Goal: Find specific page/section: Find specific page/section

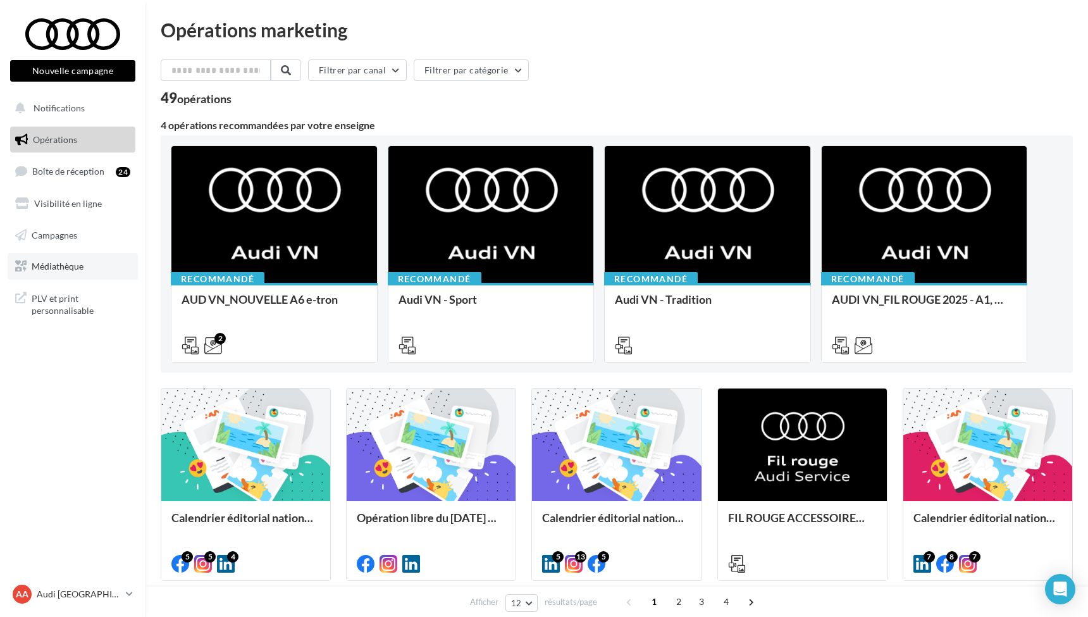
click at [66, 267] on span "Médiathèque" at bounding box center [58, 266] width 52 height 11
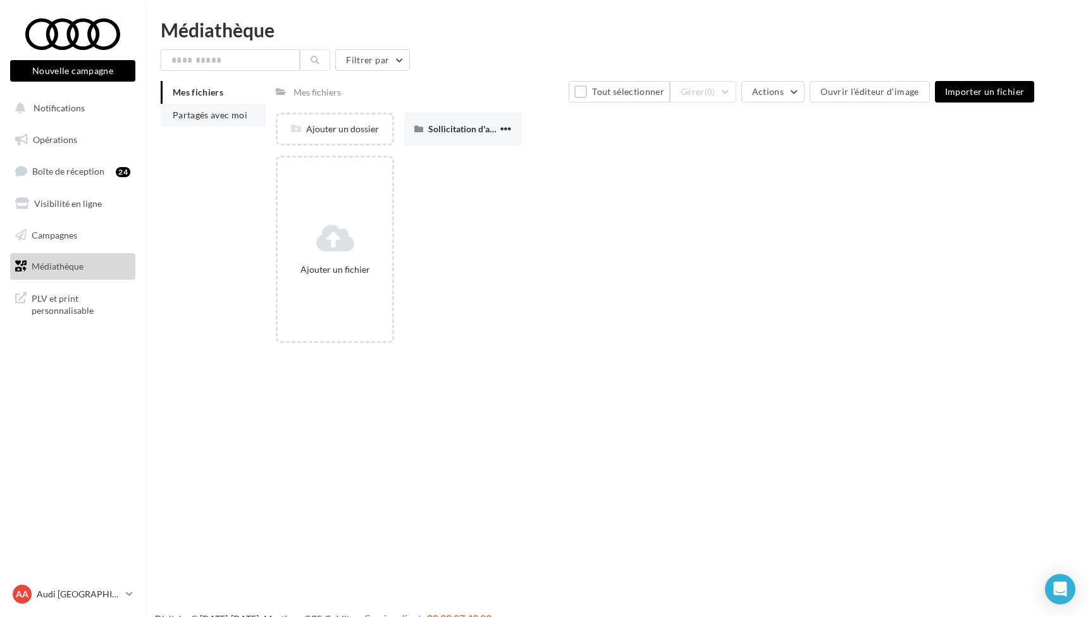
click at [233, 115] on span "Partagés avec moi" at bounding box center [210, 114] width 75 height 11
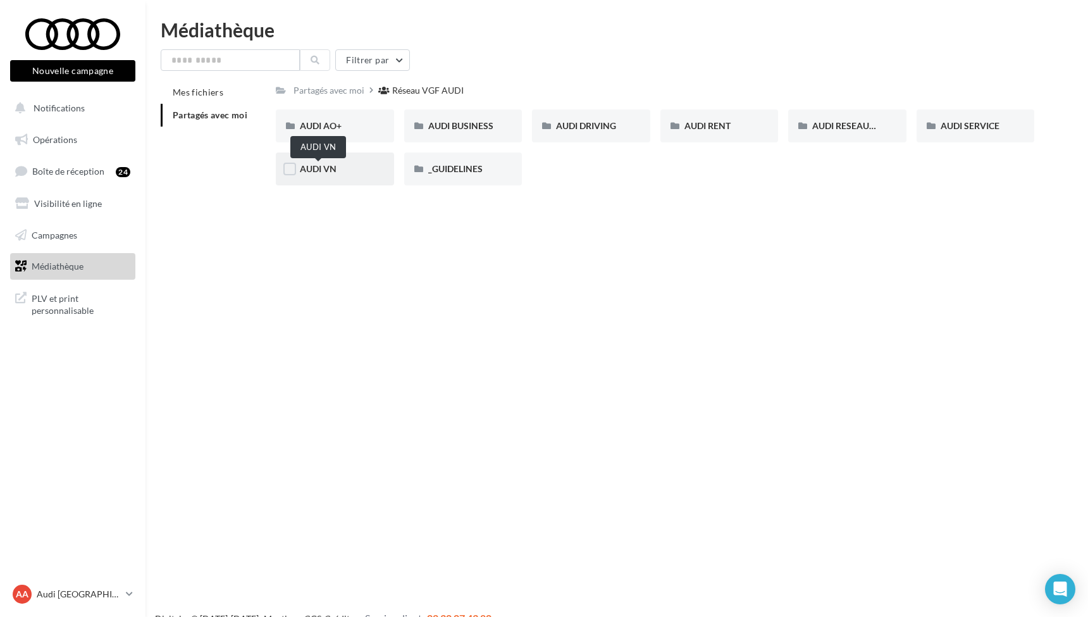
click at [321, 170] on span "AUDI VN" at bounding box center [318, 168] width 37 height 11
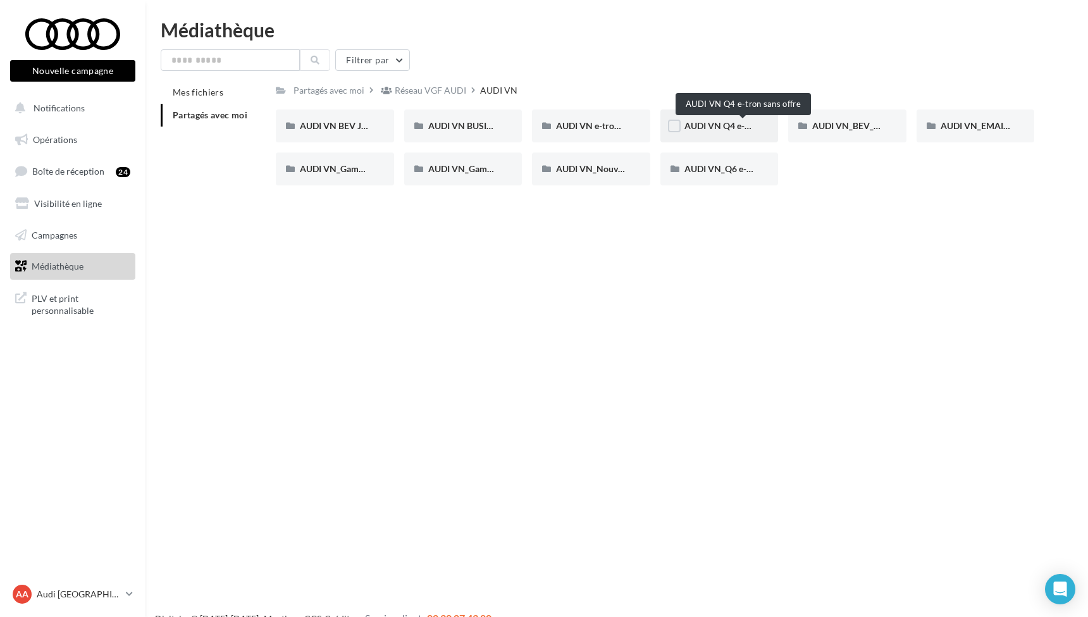
click at [725, 124] on span "AUDI VN Q4 e-tron sans offre" at bounding box center [744, 125] width 118 height 11
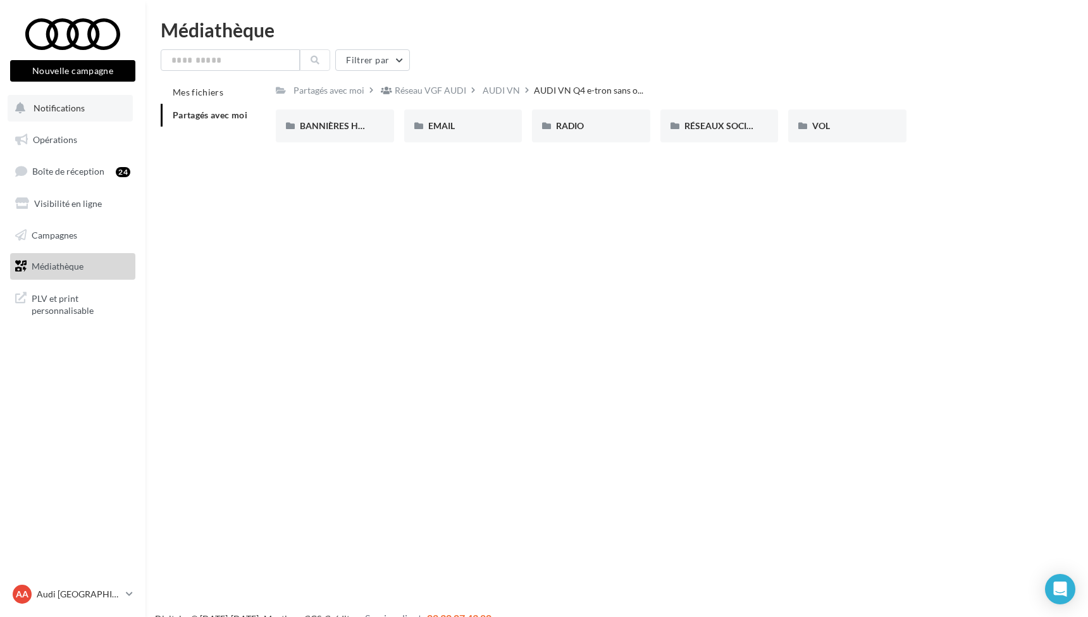
click at [51, 107] on span "Notifications" at bounding box center [59, 108] width 51 height 11
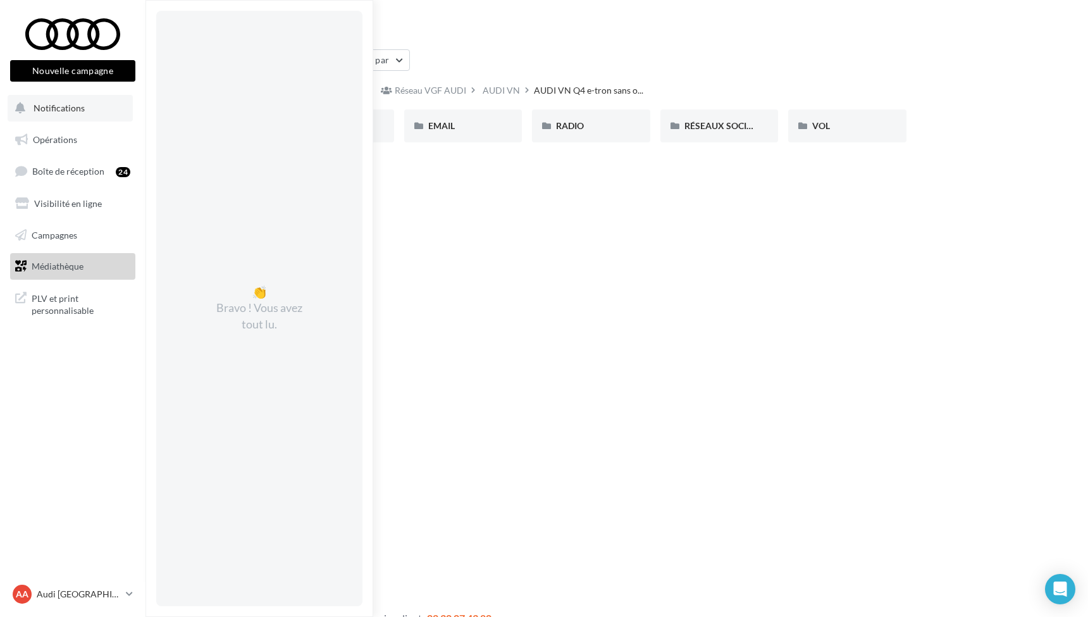
click at [50, 107] on span "Notifications" at bounding box center [59, 108] width 51 height 11
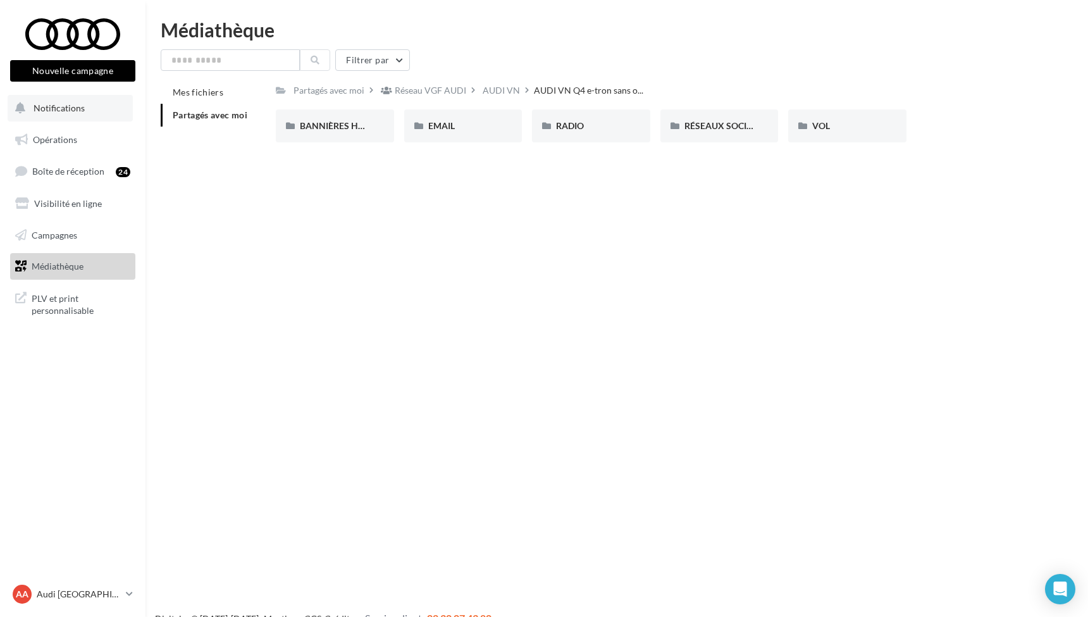
click at [49, 106] on span "Notifications" at bounding box center [59, 108] width 51 height 11
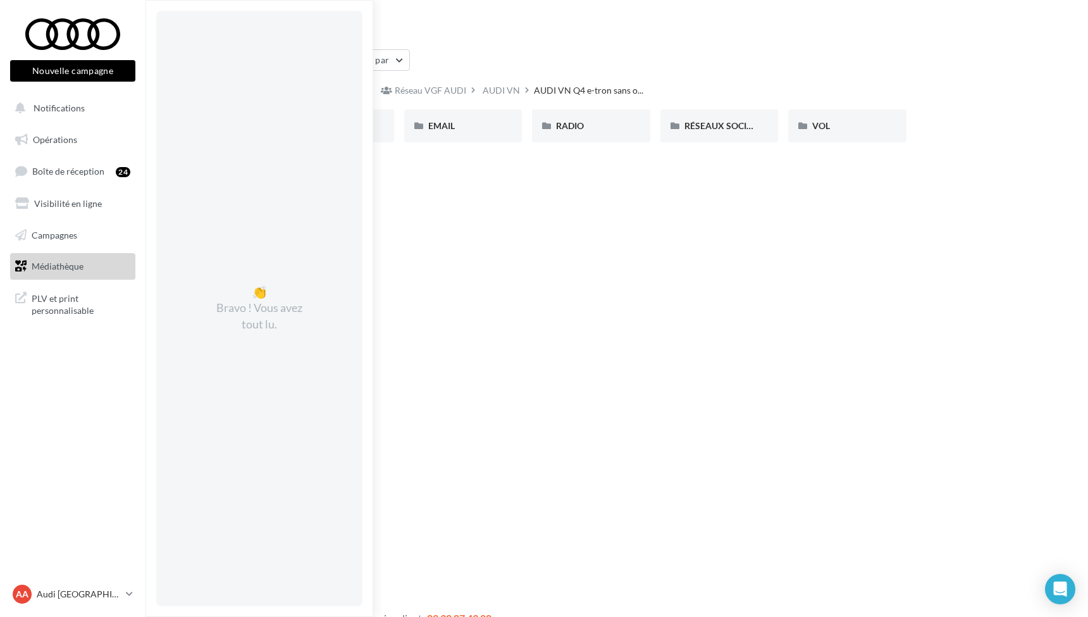
click at [54, 65] on button "Nouvelle campagne" at bounding box center [72, 71] width 125 height 22
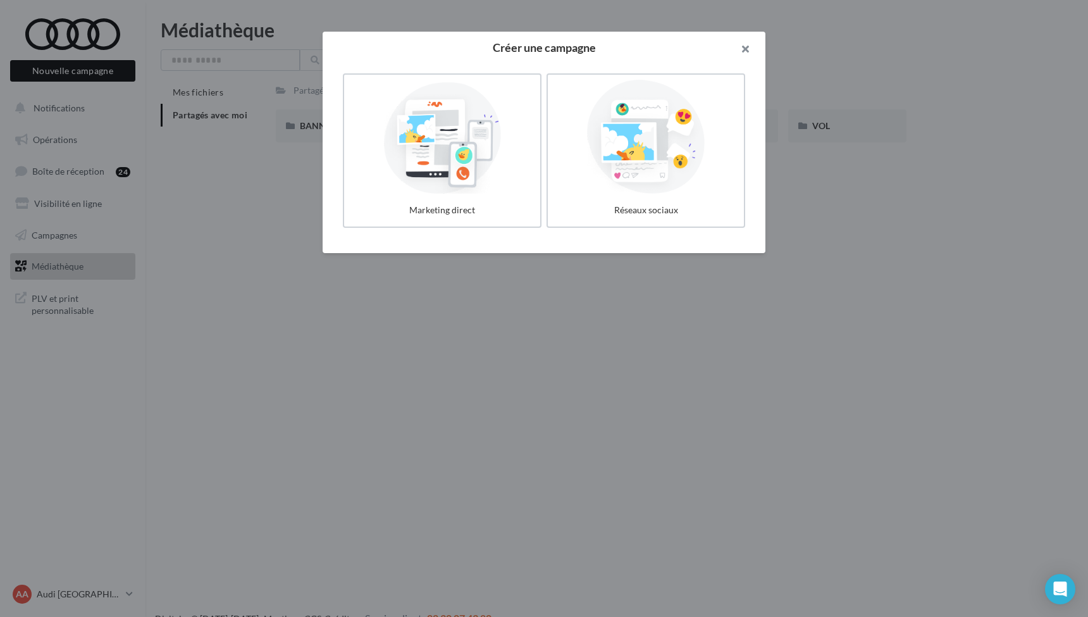
click at [746, 44] on button "button" at bounding box center [740, 51] width 51 height 38
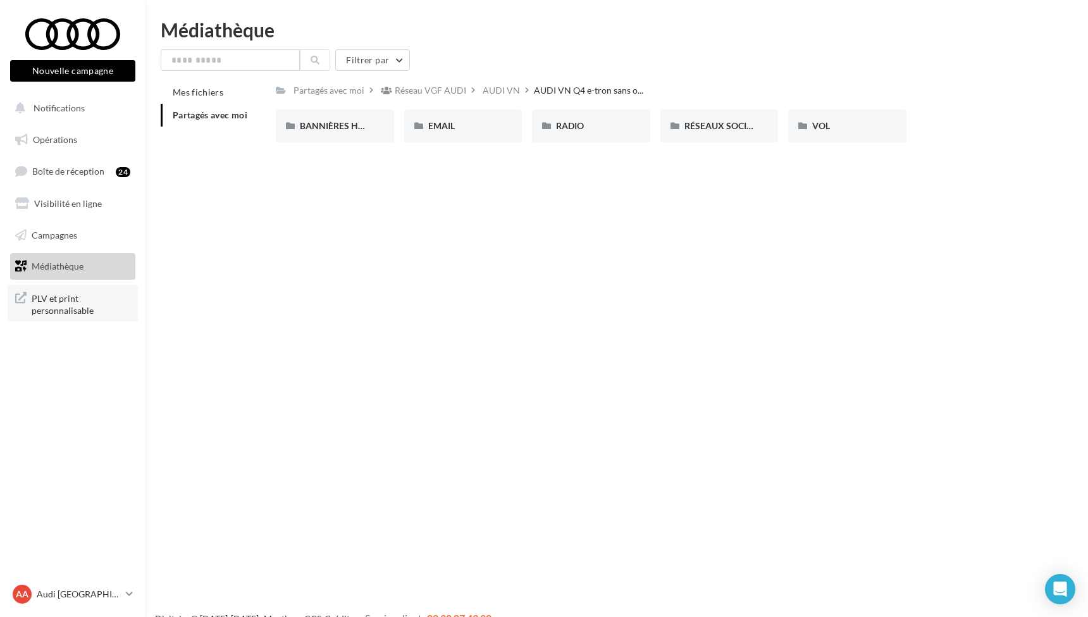
click at [54, 303] on span "PLV et print personnalisable" at bounding box center [81, 303] width 99 height 27
